Goal: Information Seeking & Learning: Learn about a topic

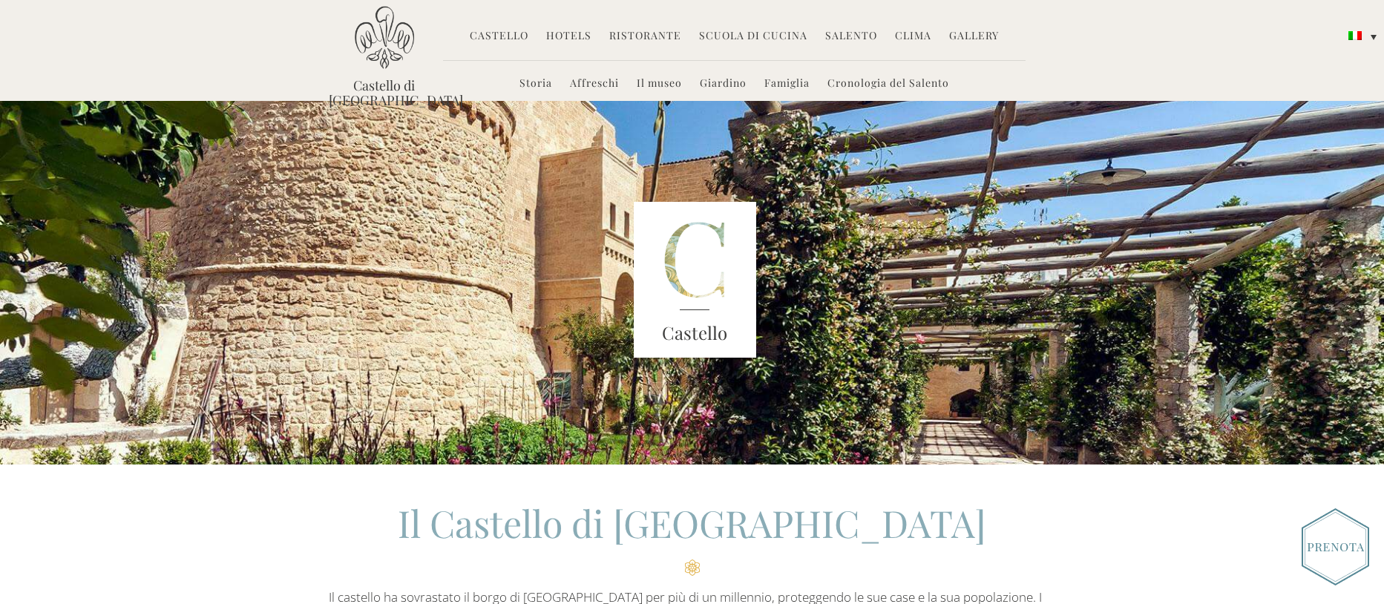
click at [529, 34] on link "Castello" at bounding box center [499, 36] width 59 height 17
click at [515, 32] on link "Castello" at bounding box center [499, 36] width 59 height 17
click at [549, 32] on link "Hotels" at bounding box center [568, 36] width 45 height 17
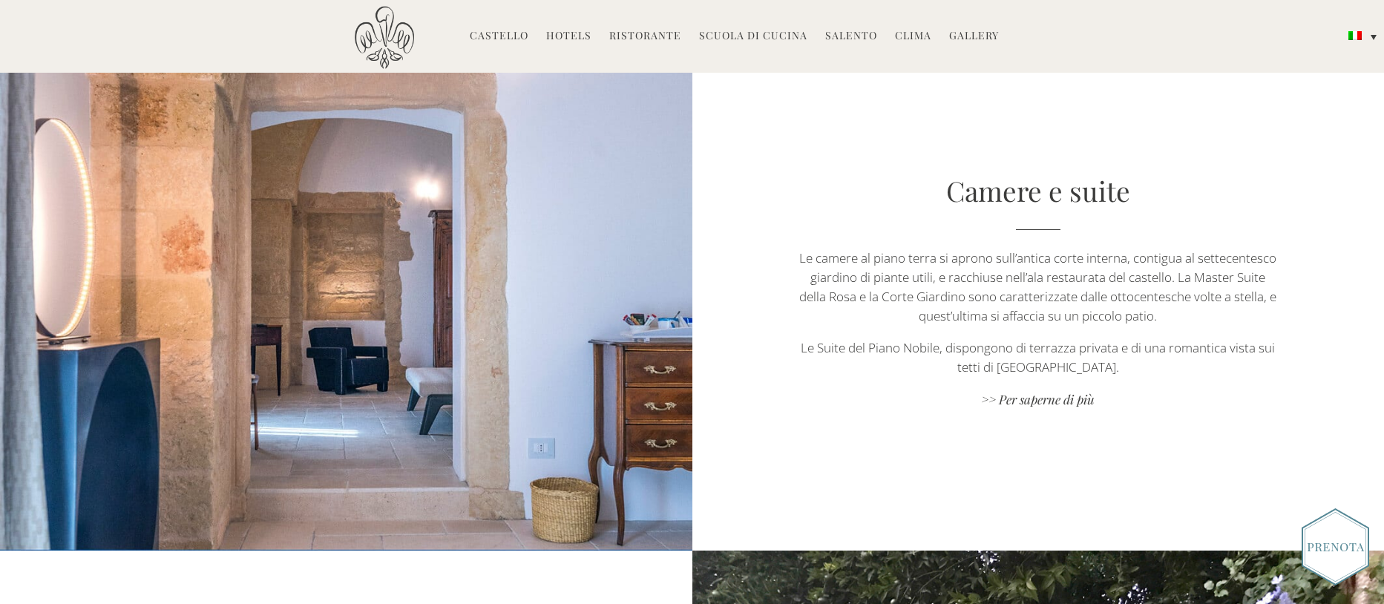
scroll to position [994, 0]
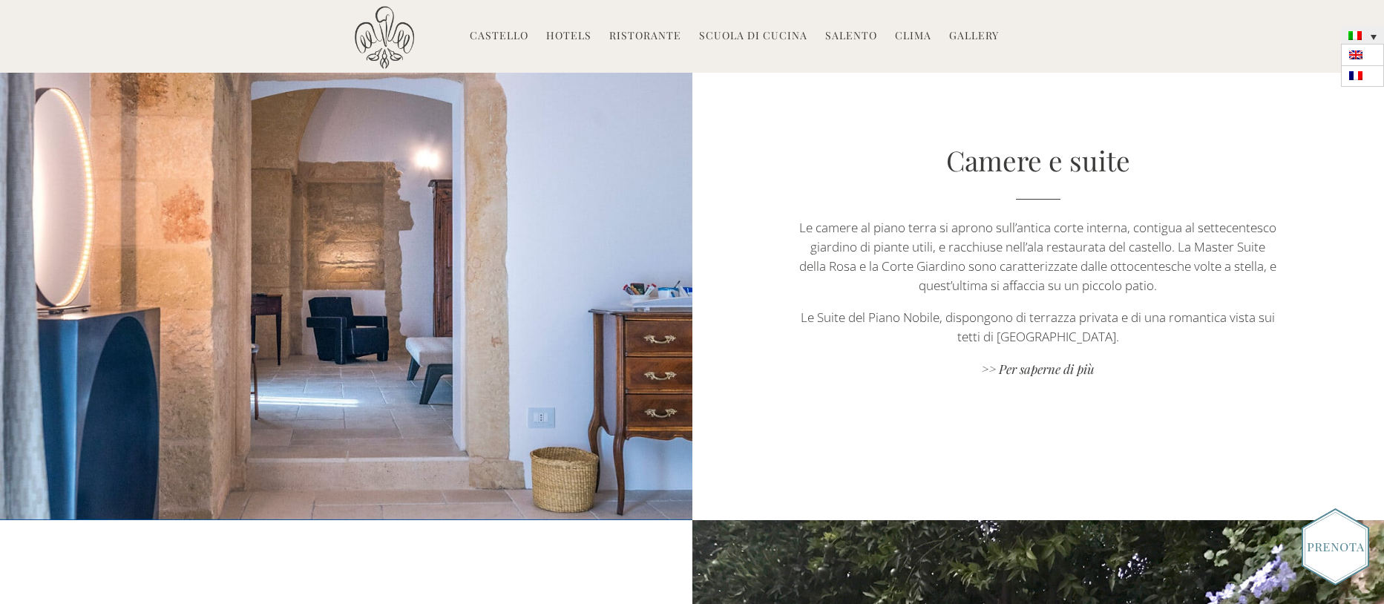
click at [1361, 37] on img at bounding box center [1355, 35] width 13 height 9
click at [1358, 53] on img at bounding box center [1356, 54] width 13 height 9
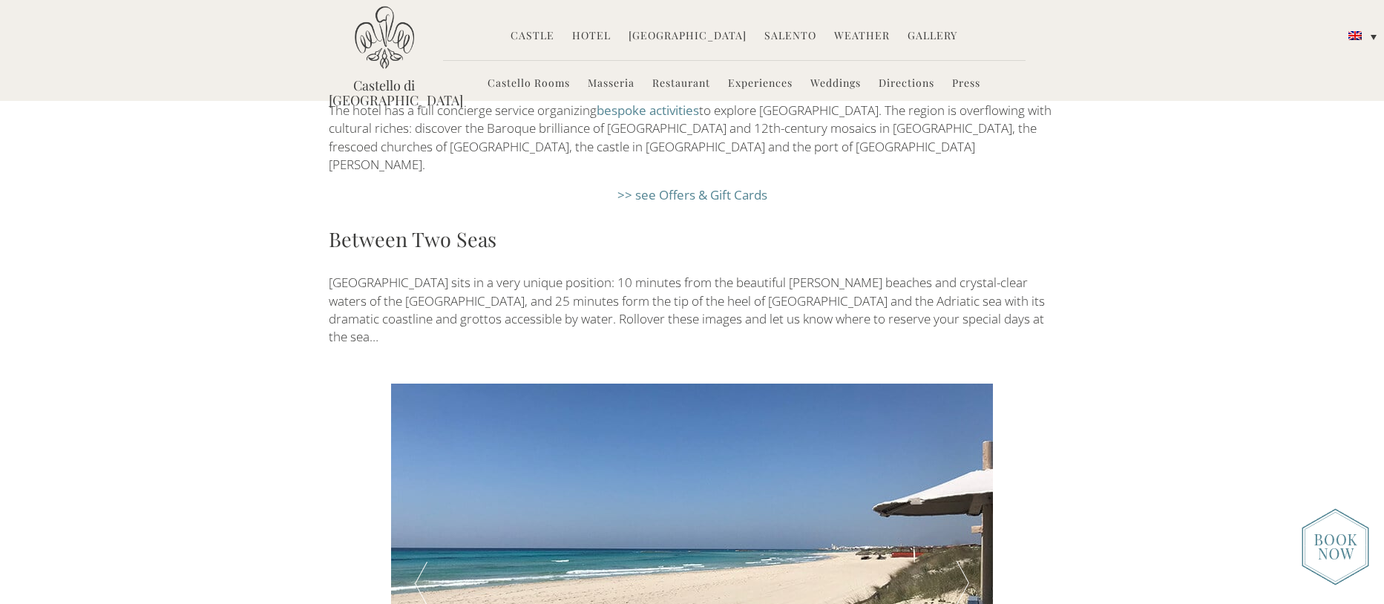
scroll to position [2605, 0]
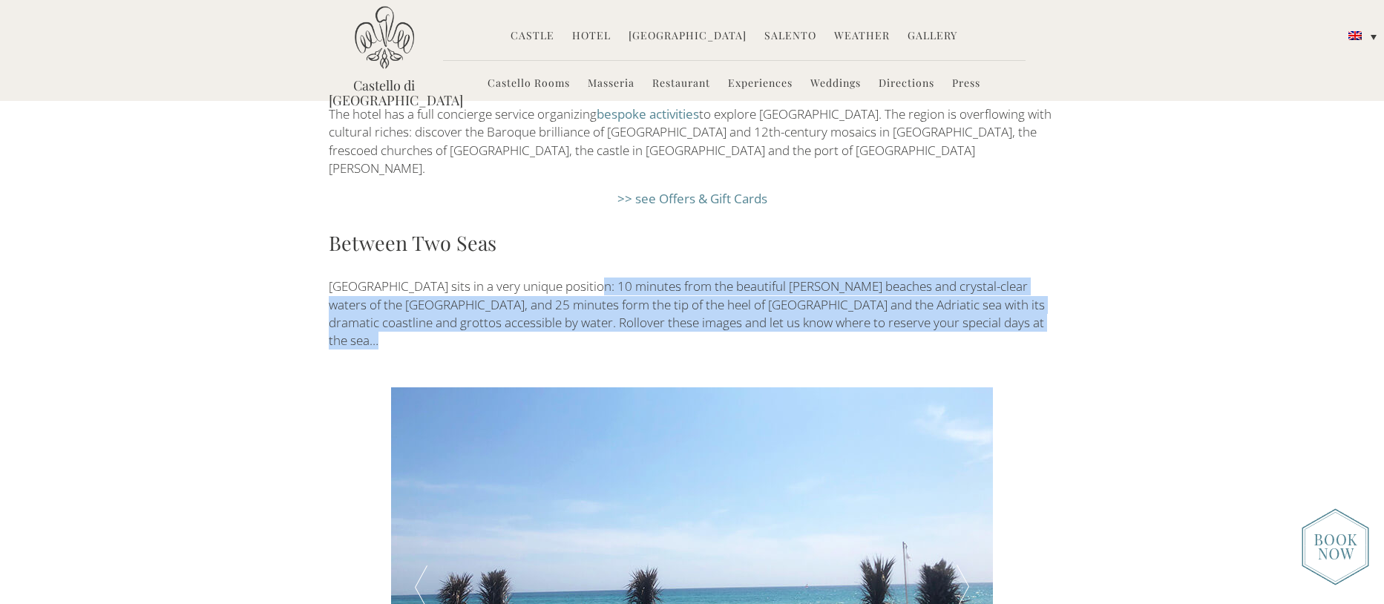
drag, startPoint x: 580, startPoint y: 195, endPoint x: 998, endPoint y: 249, distance: 421.3
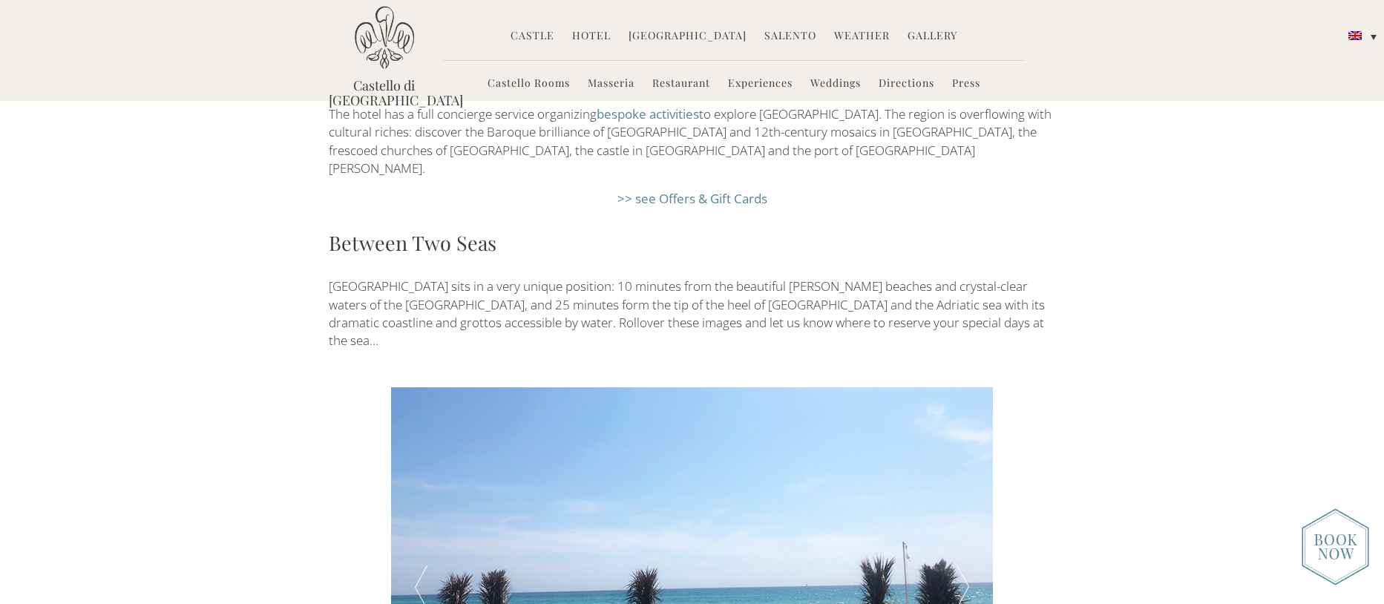
click at [1007, 278] on p "Castello di Ugento sits in a very unique position: 10 minutes from the beautifu…" at bounding box center [692, 314] width 727 height 72
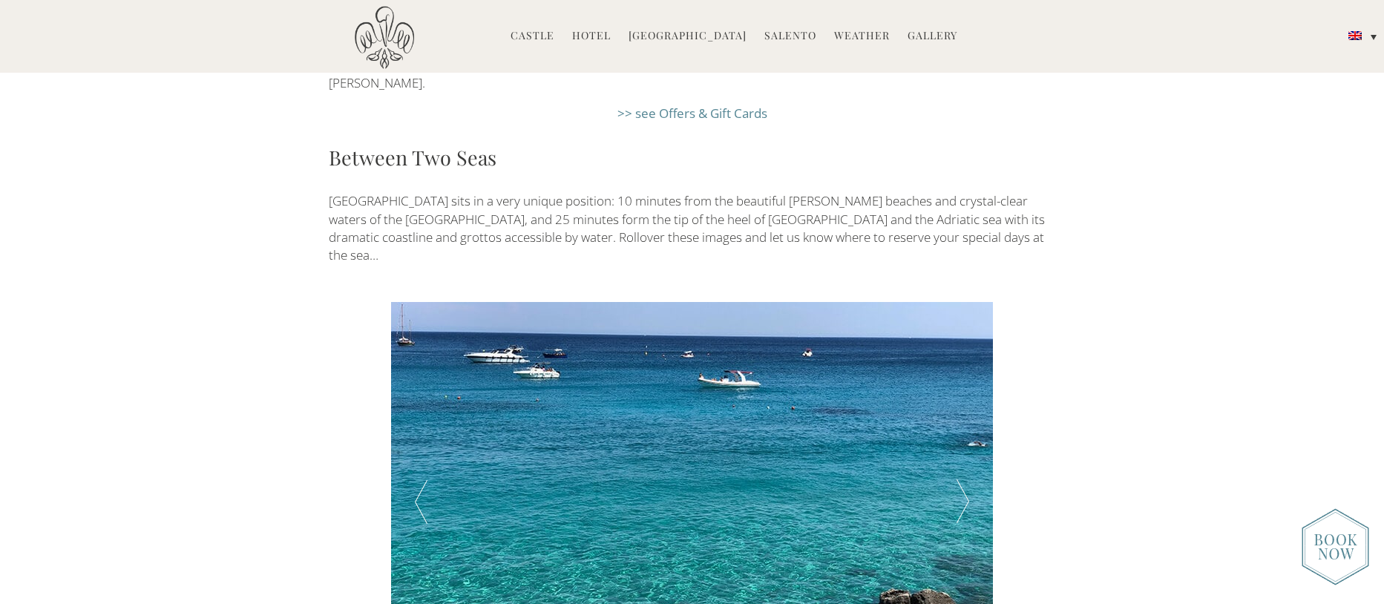
scroll to position [2692, 0]
click at [962, 393] on div at bounding box center [963, 501] width 60 height 401
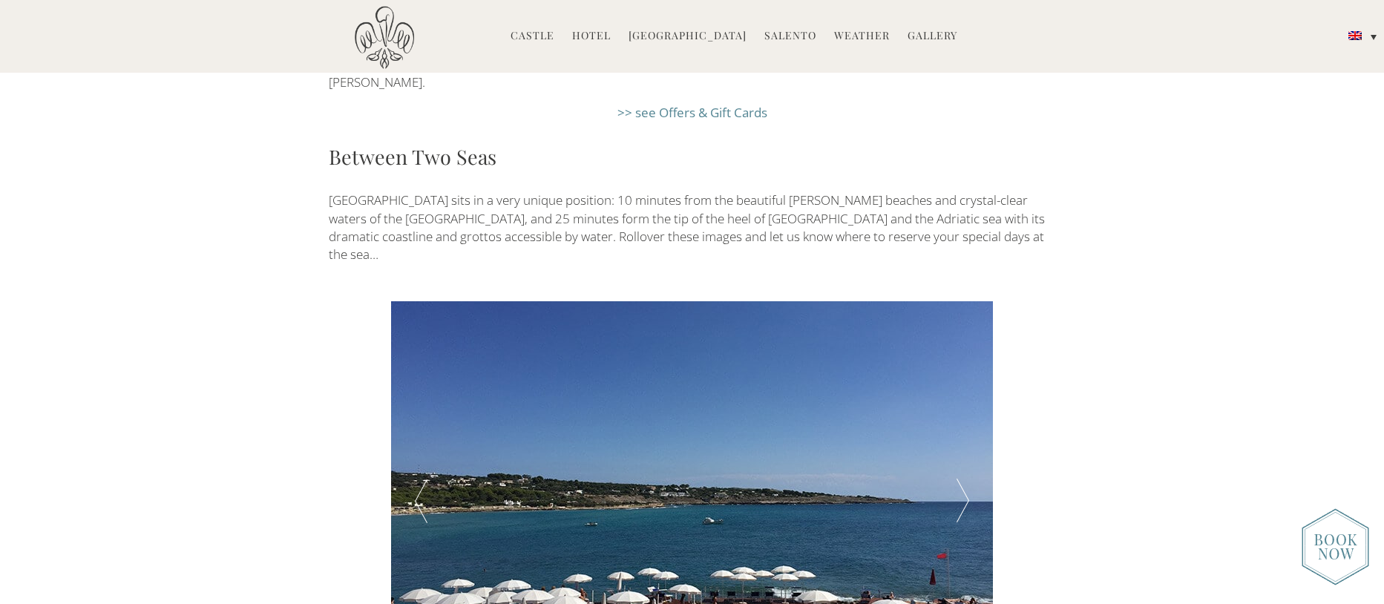
click at [962, 393] on div at bounding box center [963, 501] width 60 height 401
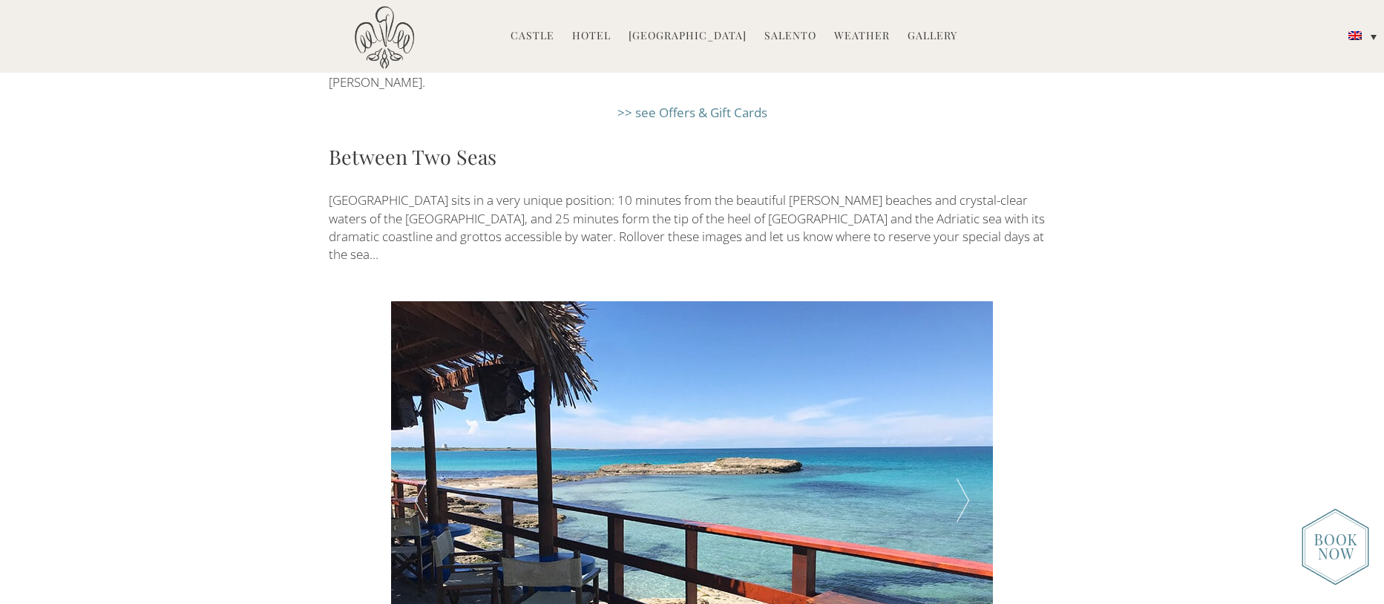
click at [962, 390] on div at bounding box center [963, 501] width 60 height 401
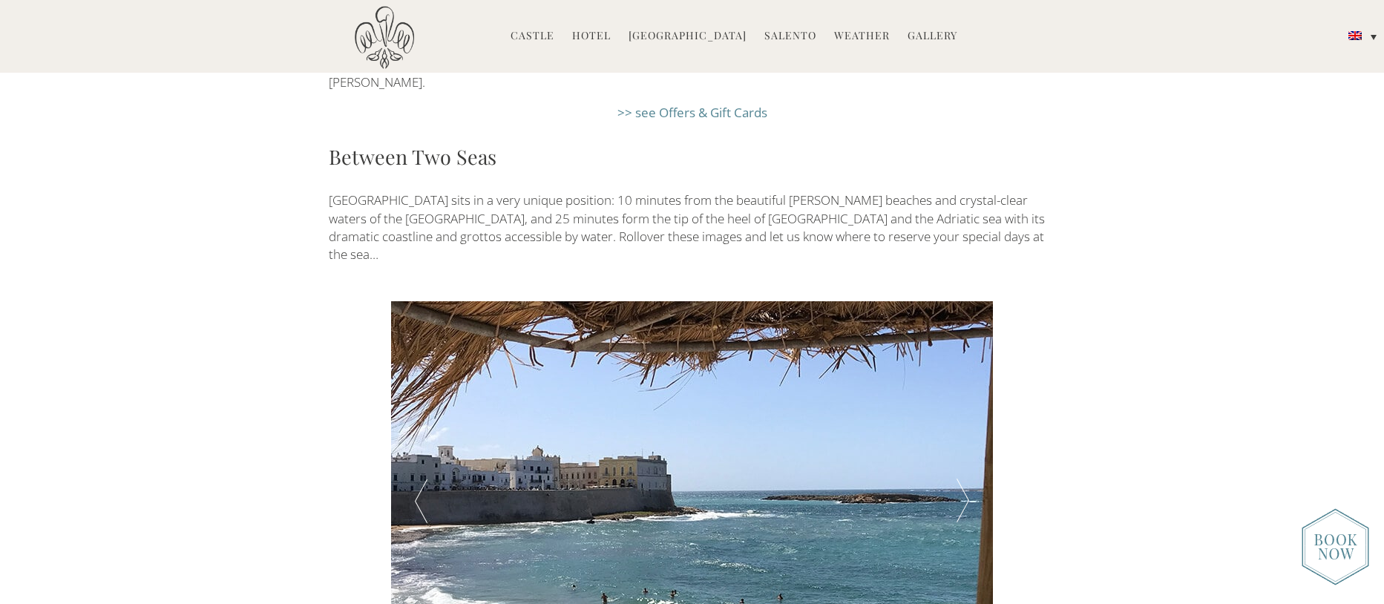
click at [962, 390] on div at bounding box center [963, 501] width 60 height 401
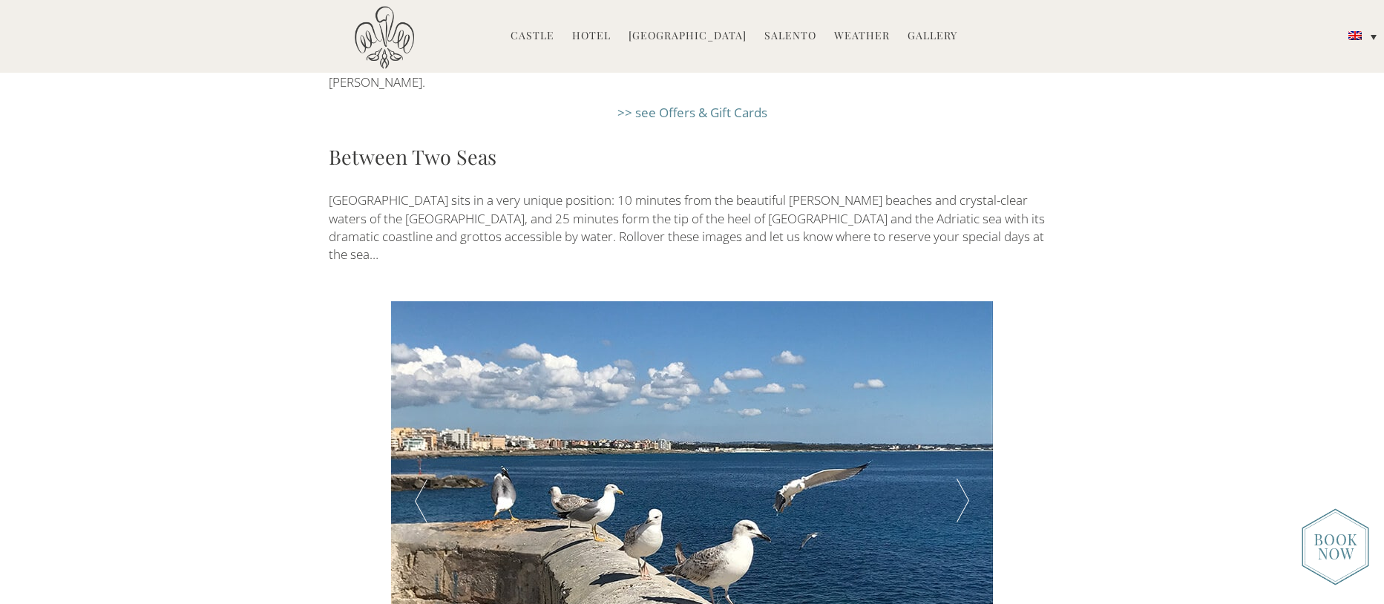
click at [962, 390] on div at bounding box center [963, 501] width 60 height 401
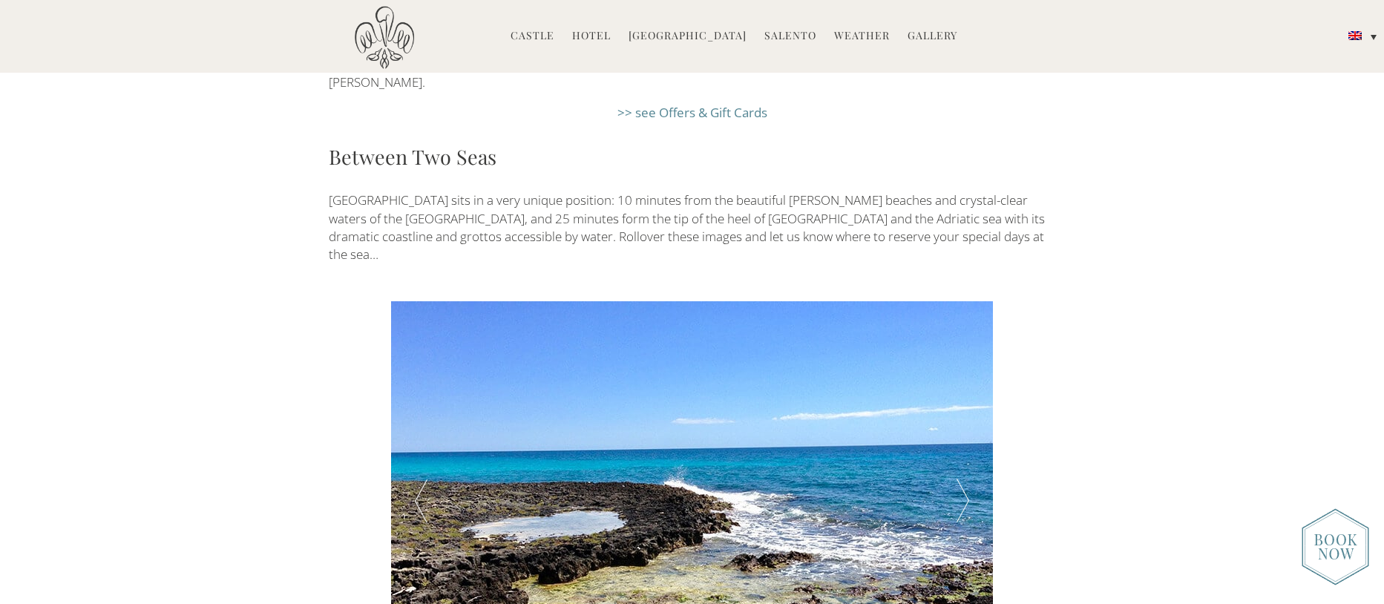
click at [962, 390] on div at bounding box center [963, 501] width 60 height 401
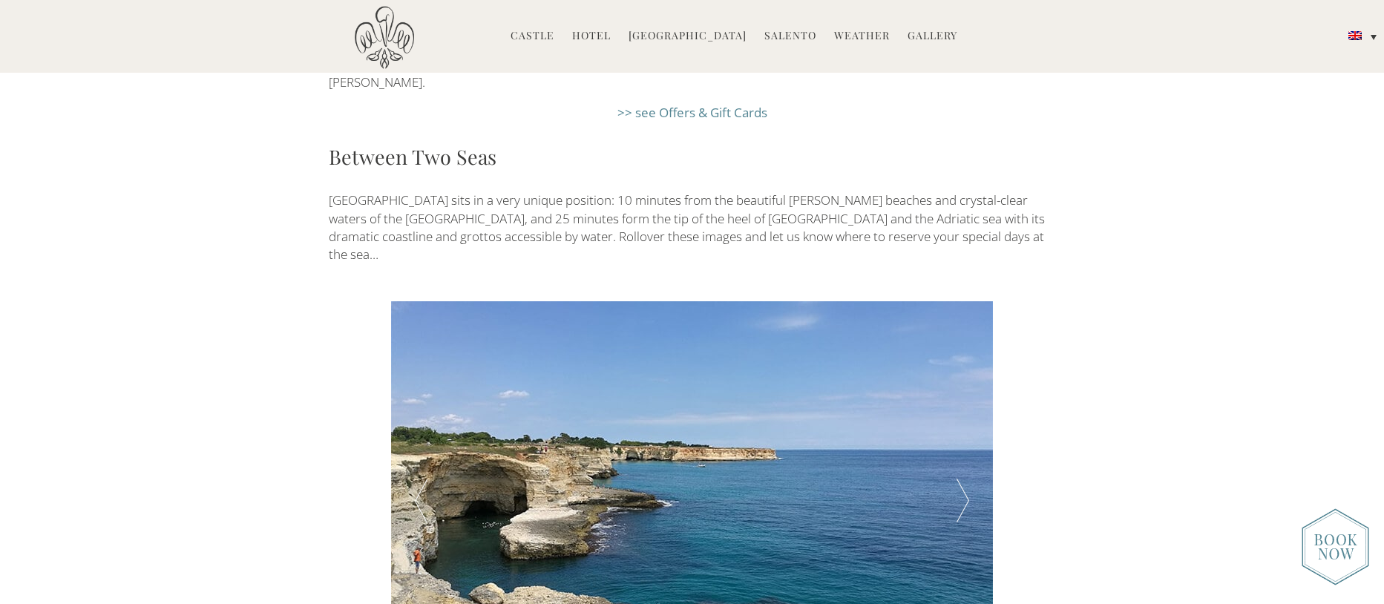
click at [962, 390] on div at bounding box center [963, 501] width 60 height 401
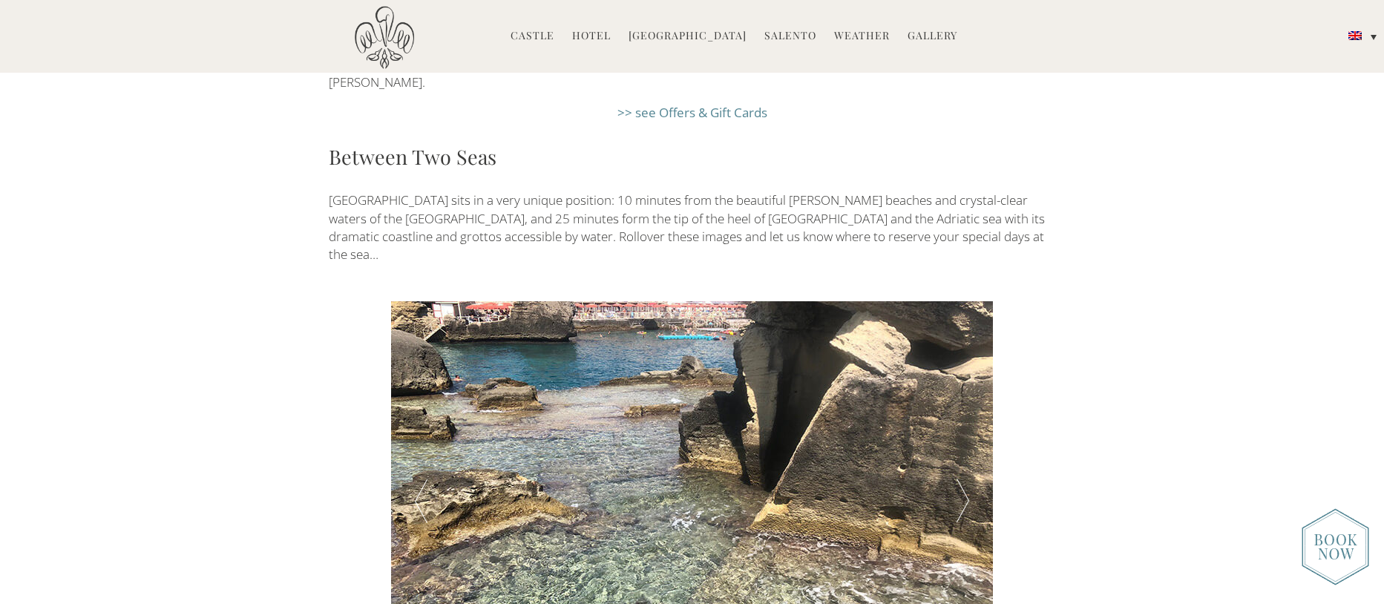
click at [962, 390] on div at bounding box center [963, 501] width 60 height 401
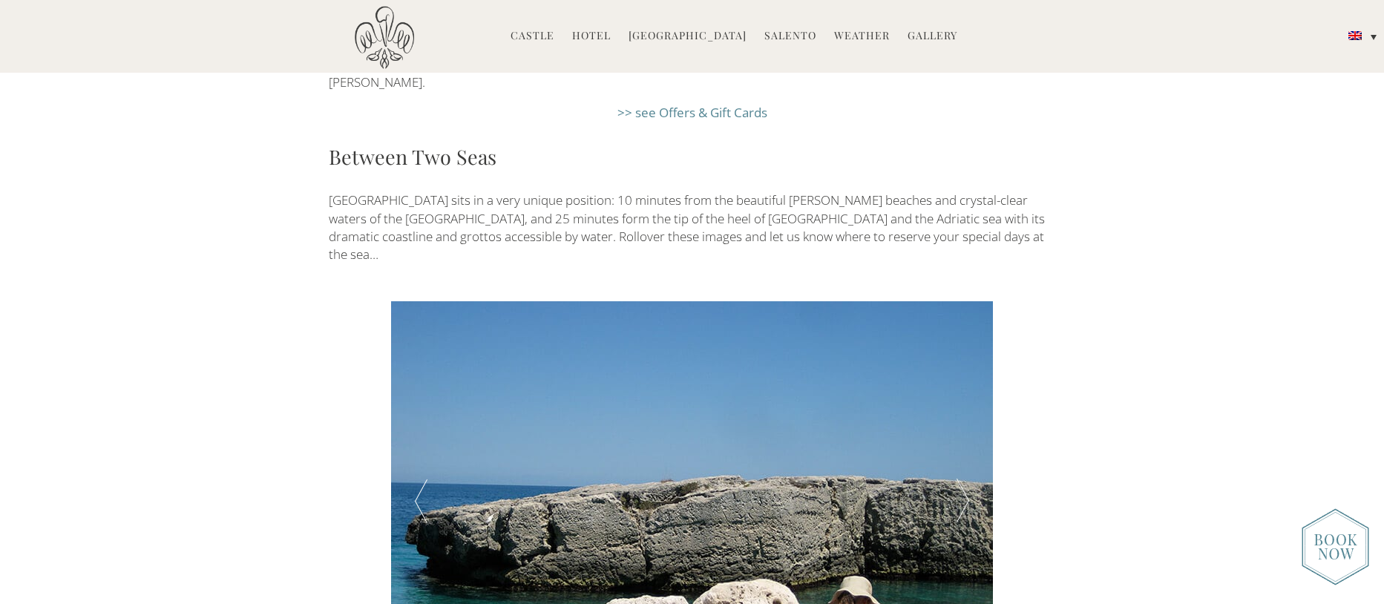
click at [962, 389] on div at bounding box center [963, 501] width 60 height 401
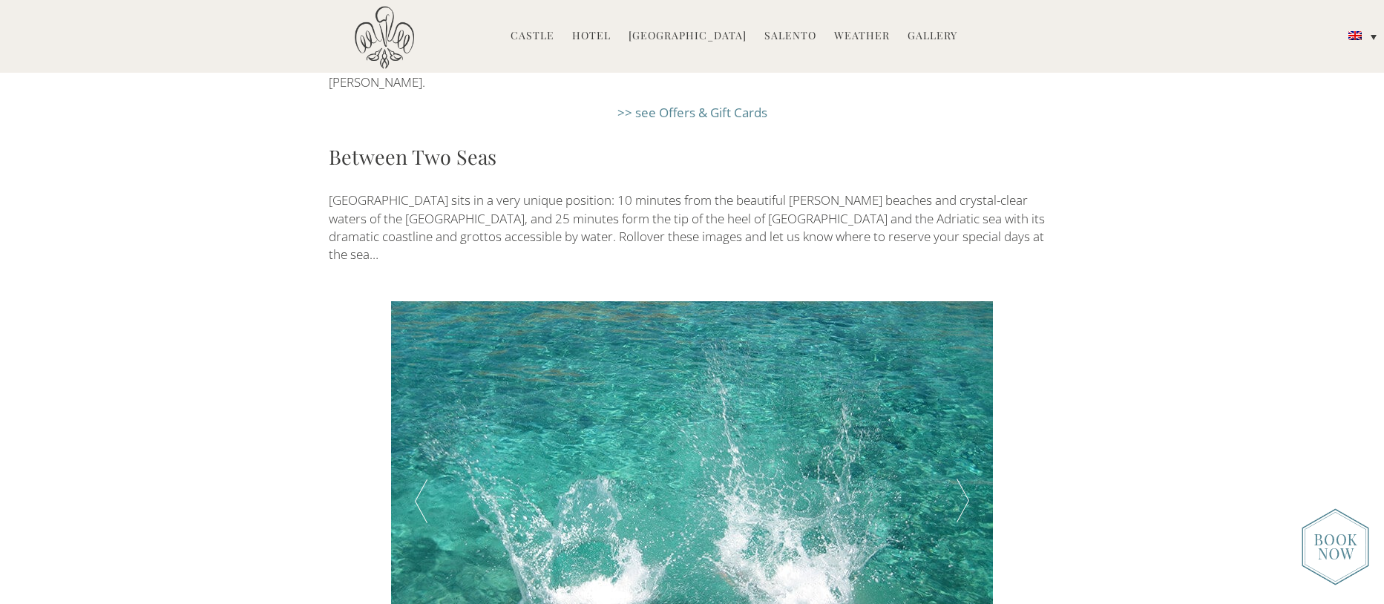
click at [962, 389] on div at bounding box center [963, 501] width 60 height 401
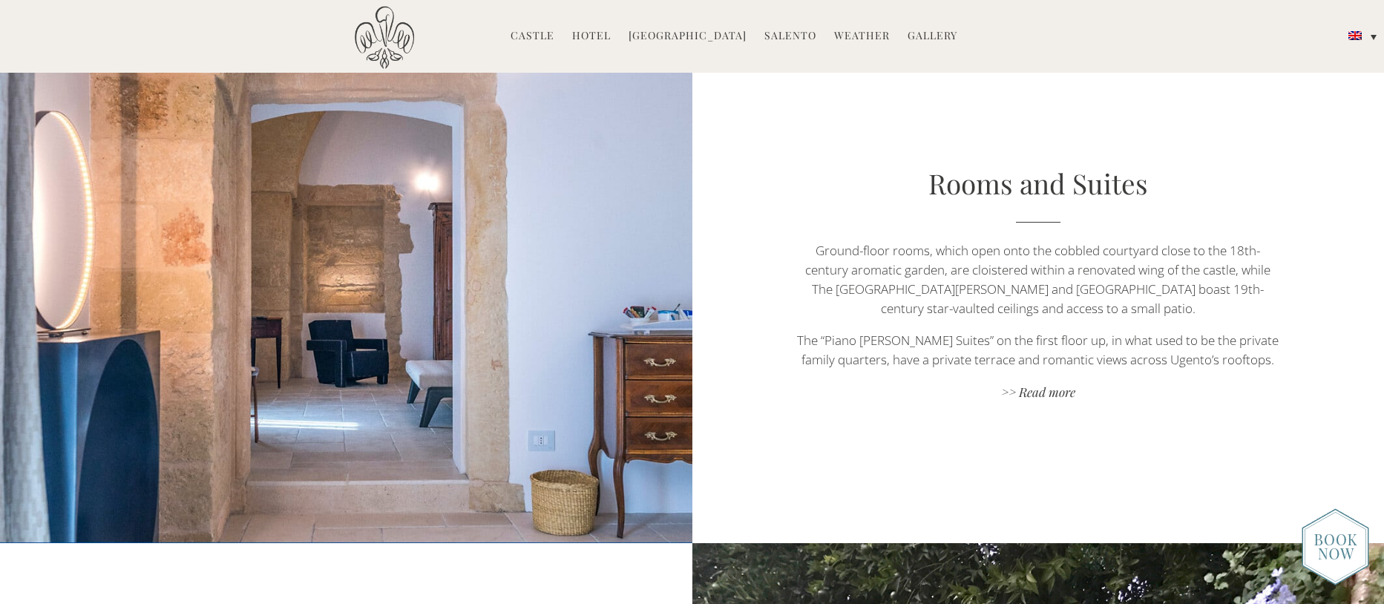
scroll to position [971, 0]
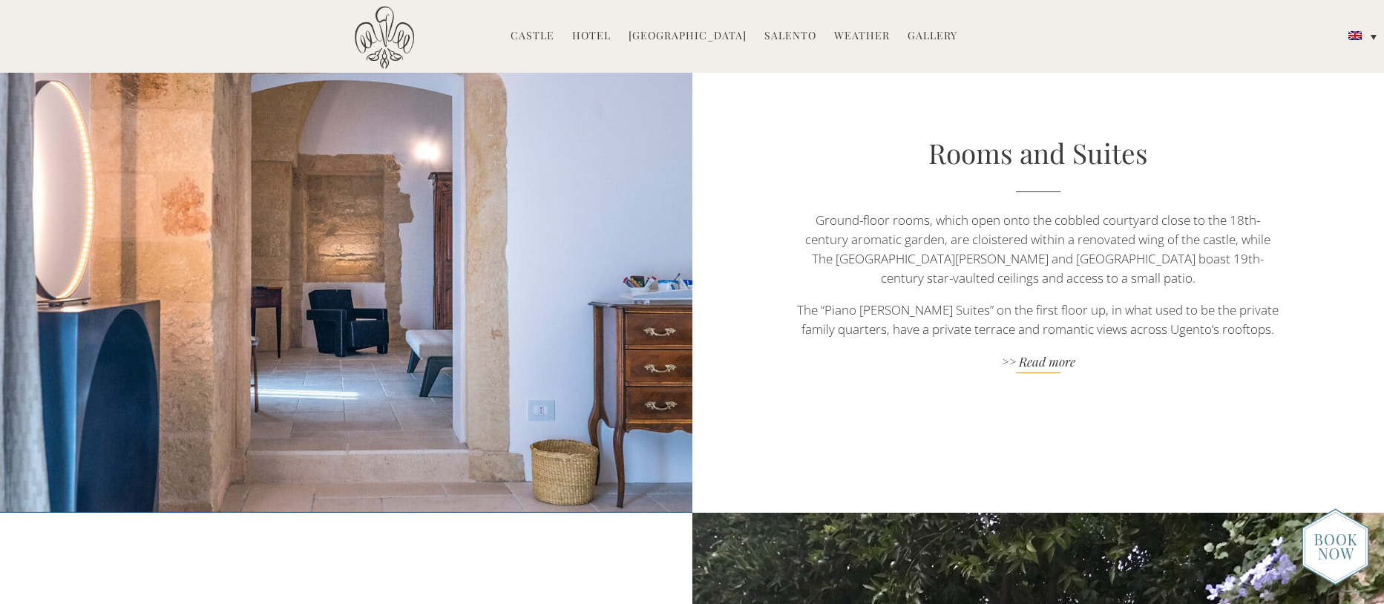
click at [1041, 353] on link ">> Read more" at bounding box center [1038, 363] width 485 height 20
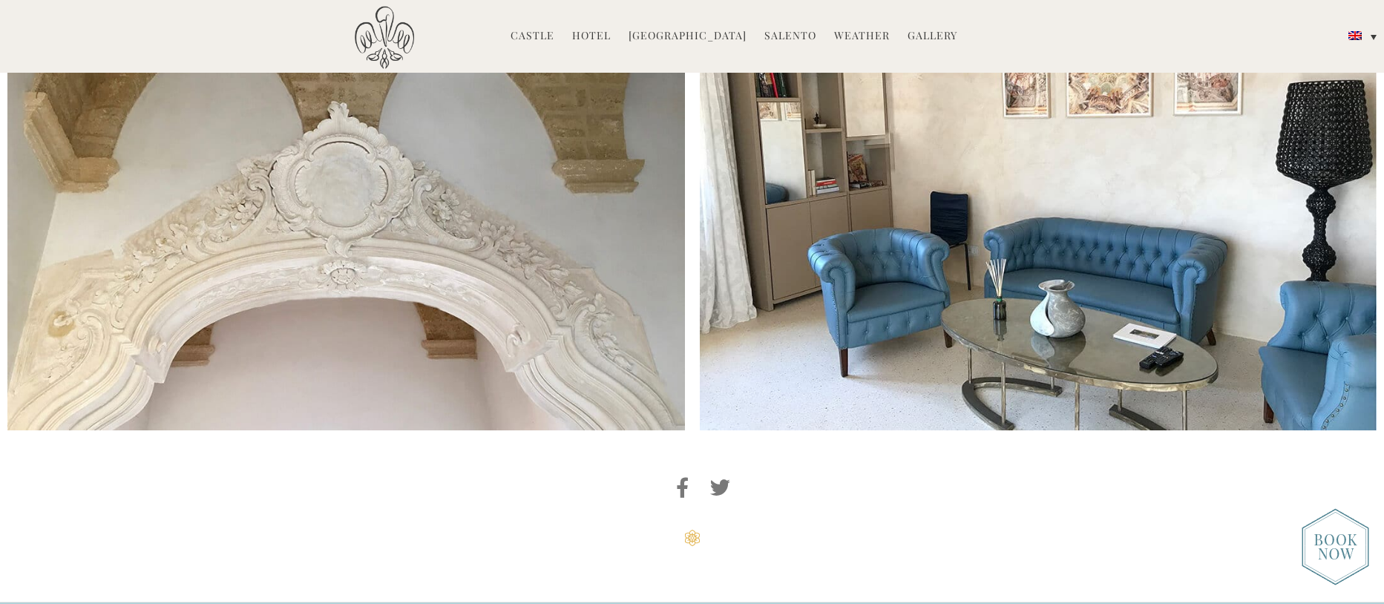
scroll to position [4270, 0]
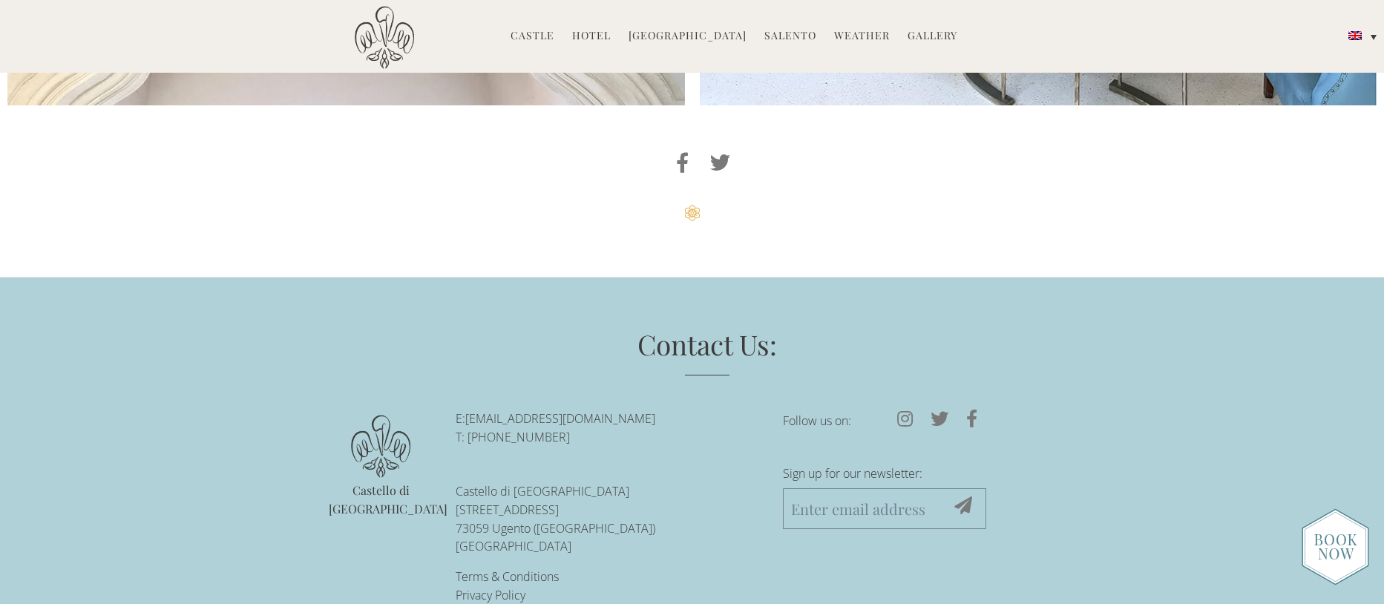
click at [1345, 551] on img at bounding box center [1336, 546] width 68 height 77
